Goal: Transaction & Acquisition: Purchase product/service

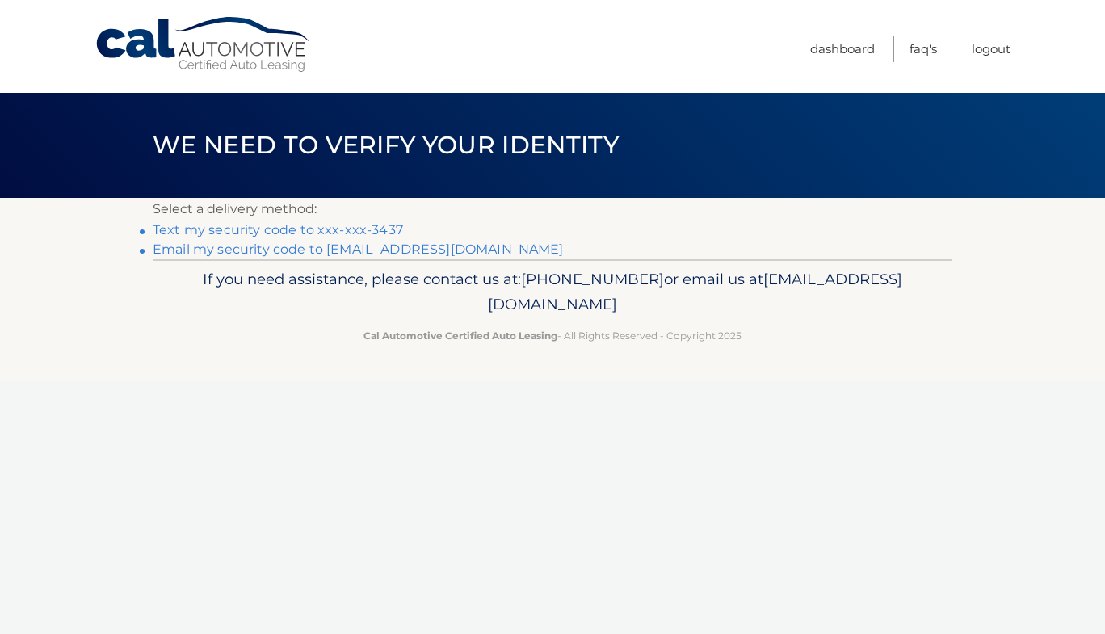
click at [392, 228] on link "Text my security code to xxx-xxx-3437" at bounding box center [278, 229] width 250 height 15
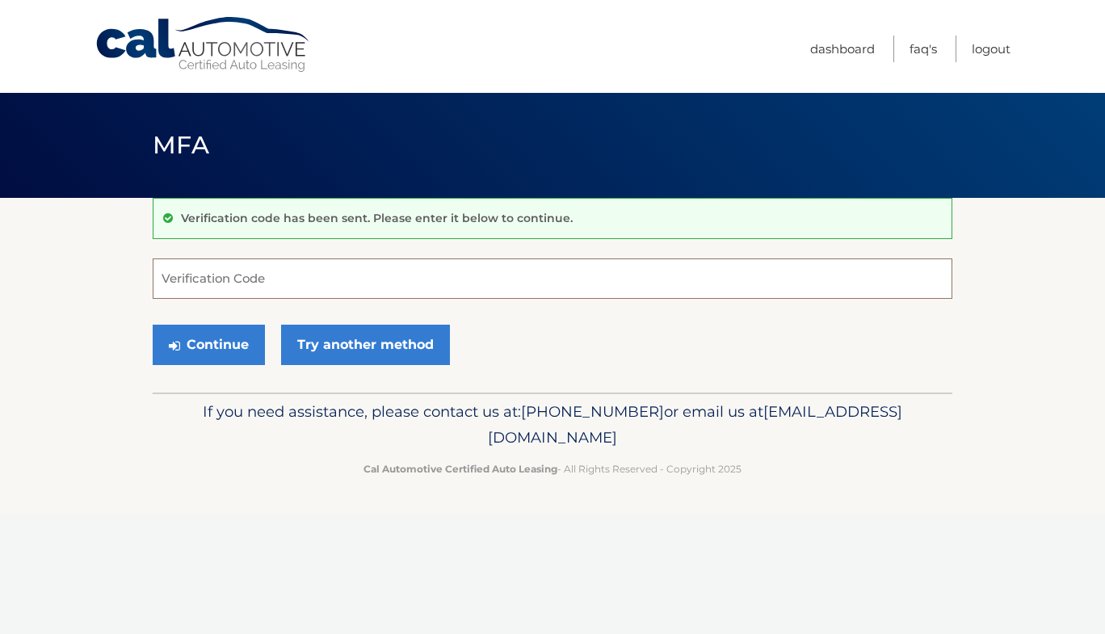
click at [623, 275] on input "Verification Code" at bounding box center [552, 278] width 799 height 40
type input "144967"
click at [212, 342] on button "Continue" at bounding box center [209, 345] width 112 height 40
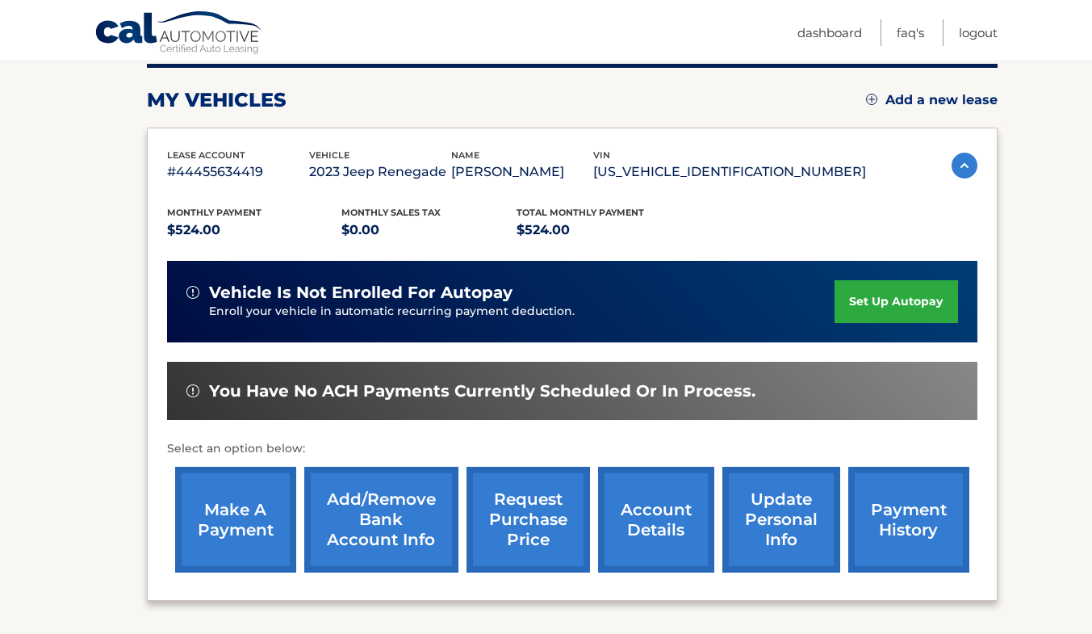
scroll to position [208, 0]
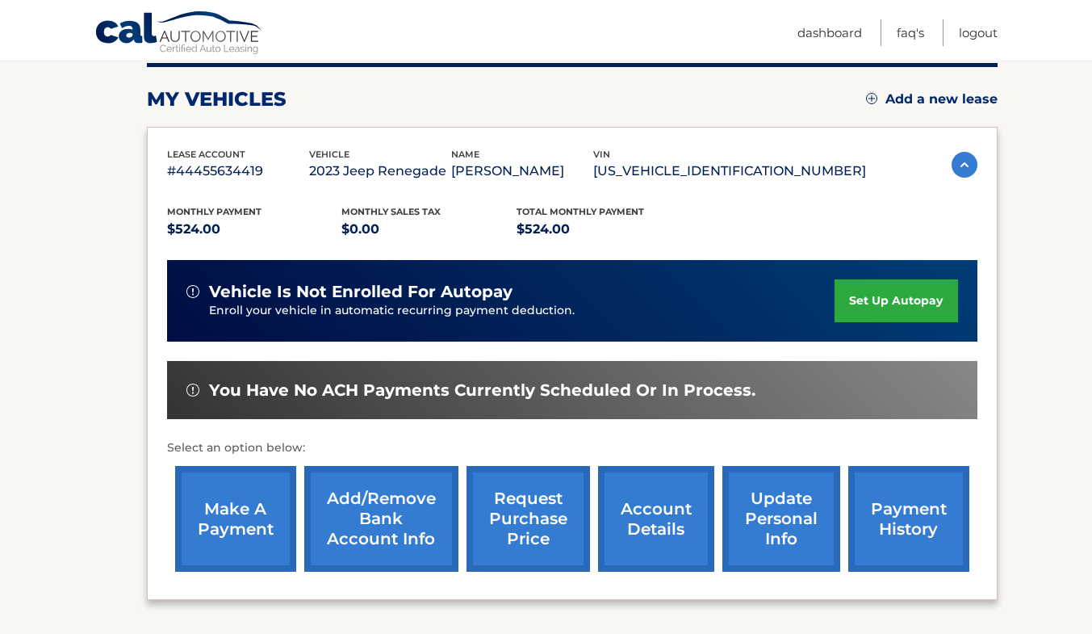
click at [236, 531] on link "make a payment" at bounding box center [235, 519] width 121 height 106
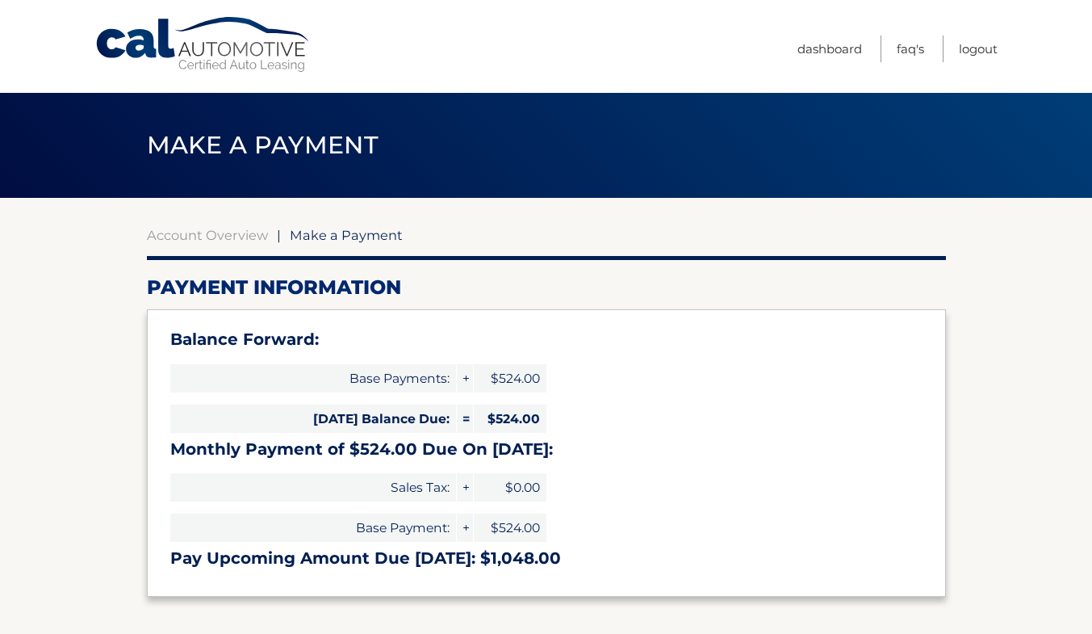
select select "YmU1MGJmY2UtYTZlMy00NWU0LWEyMzUtODJiMjYzZjZkNjU5"
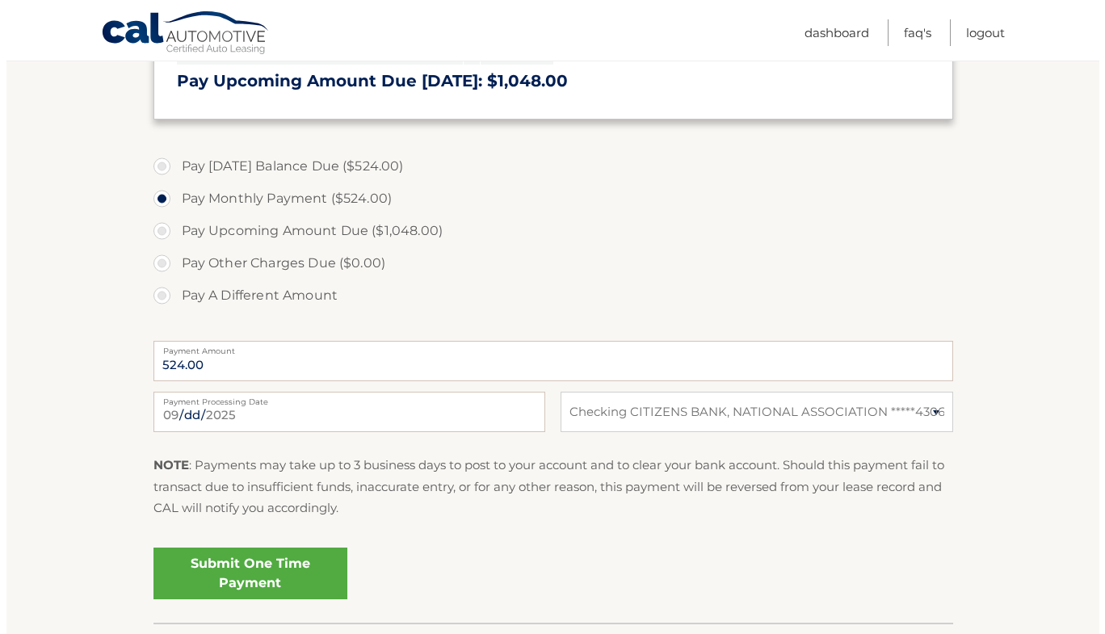
scroll to position [476, 0]
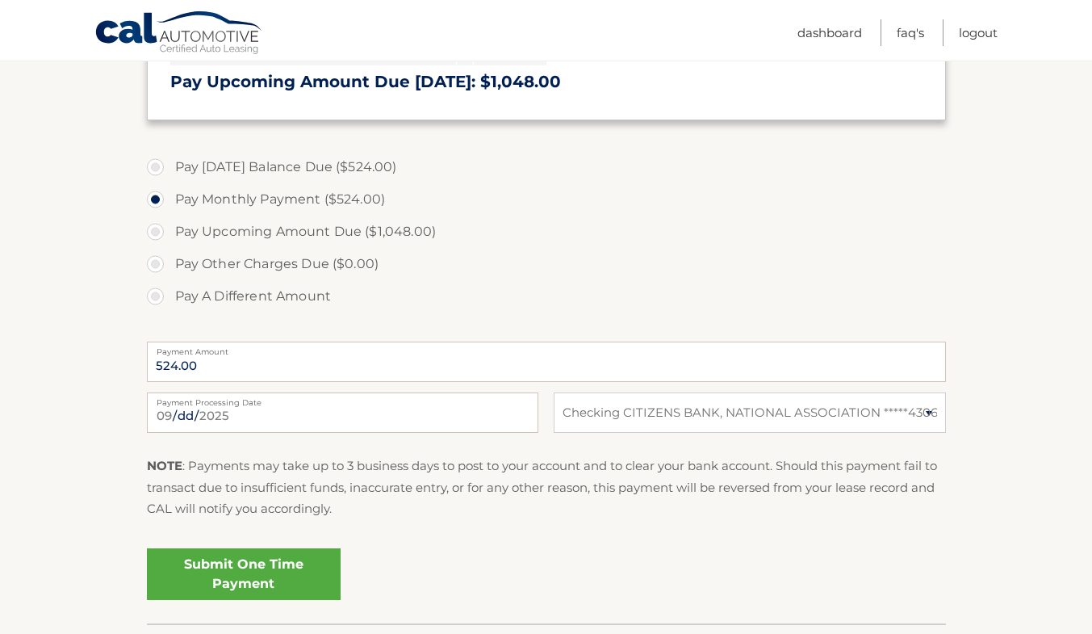
click at [279, 576] on link "Submit One Time Payment" at bounding box center [244, 574] width 194 height 52
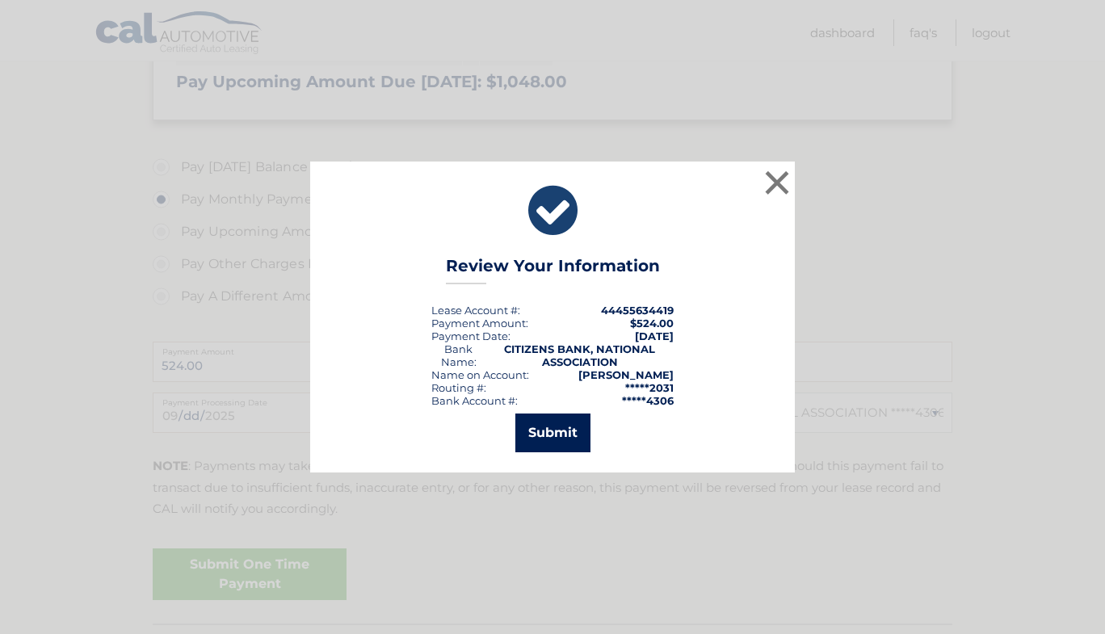
click at [555, 430] on button "Submit" at bounding box center [552, 432] width 75 height 39
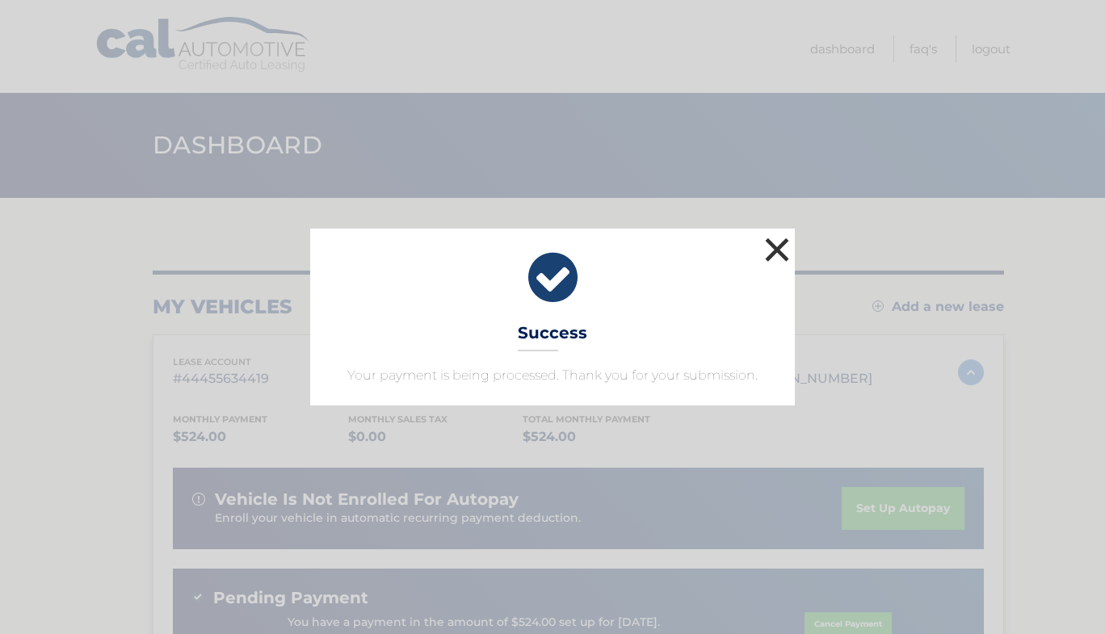
click at [778, 249] on button "×" at bounding box center [777, 249] width 32 height 32
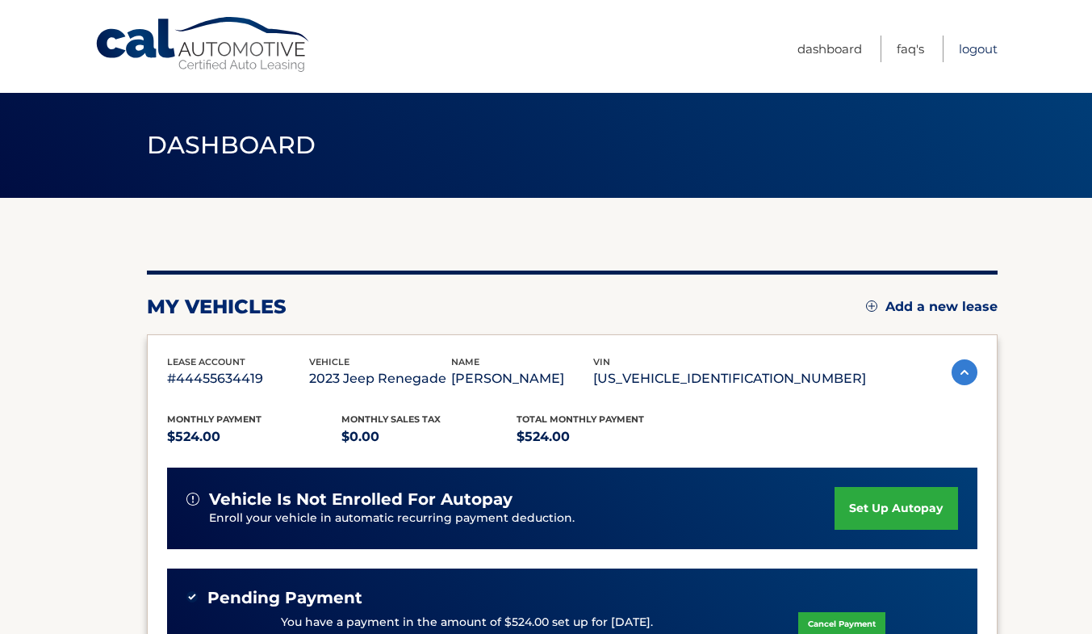
click at [983, 55] on link "Logout" at bounding box center [978, 49] width 39 height 27
